Goal: Task Accomplishment & Management: Manage account settings

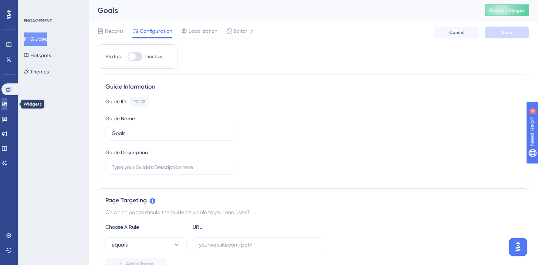
click at [6, 104] on icon at bounding box center [4, 104] width 6 height 6
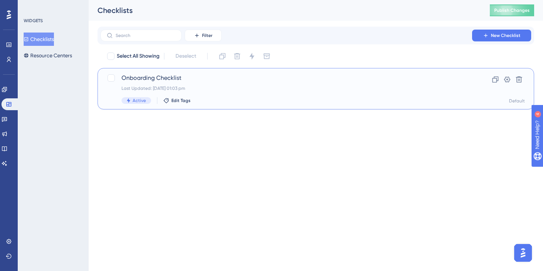
click at [133, 75] on span "Onboarding Checklist" at bounding box center [287, 78] width 330 height 9
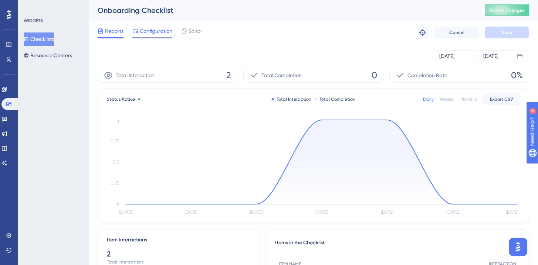
click at [152, 35] on span "Configuration" at bounding box center [156, 31] width 33 height 9
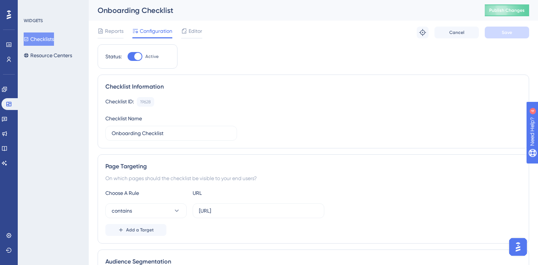
click at [136, 57] on div at bounding box center [137, 56] width 7 height 7
click at [128, 57] on input "Active" at bounding box center [127, 57] width 0 height 0
checkbox input "false"
click at [497, 36] on button "Save" at bounding box center [507, 33] width 44 height 12
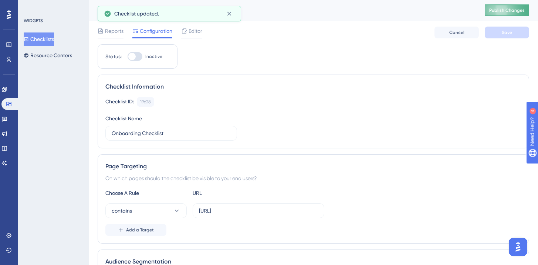
click at [506, 7] on button "Publish Changes" at bounding box center [507, 10] width 44 height 12
click at [230, 16] on icon at bounding box center [228, 13] width 7 height 7
